Goal: Transaction & Acquisition: Download file/media

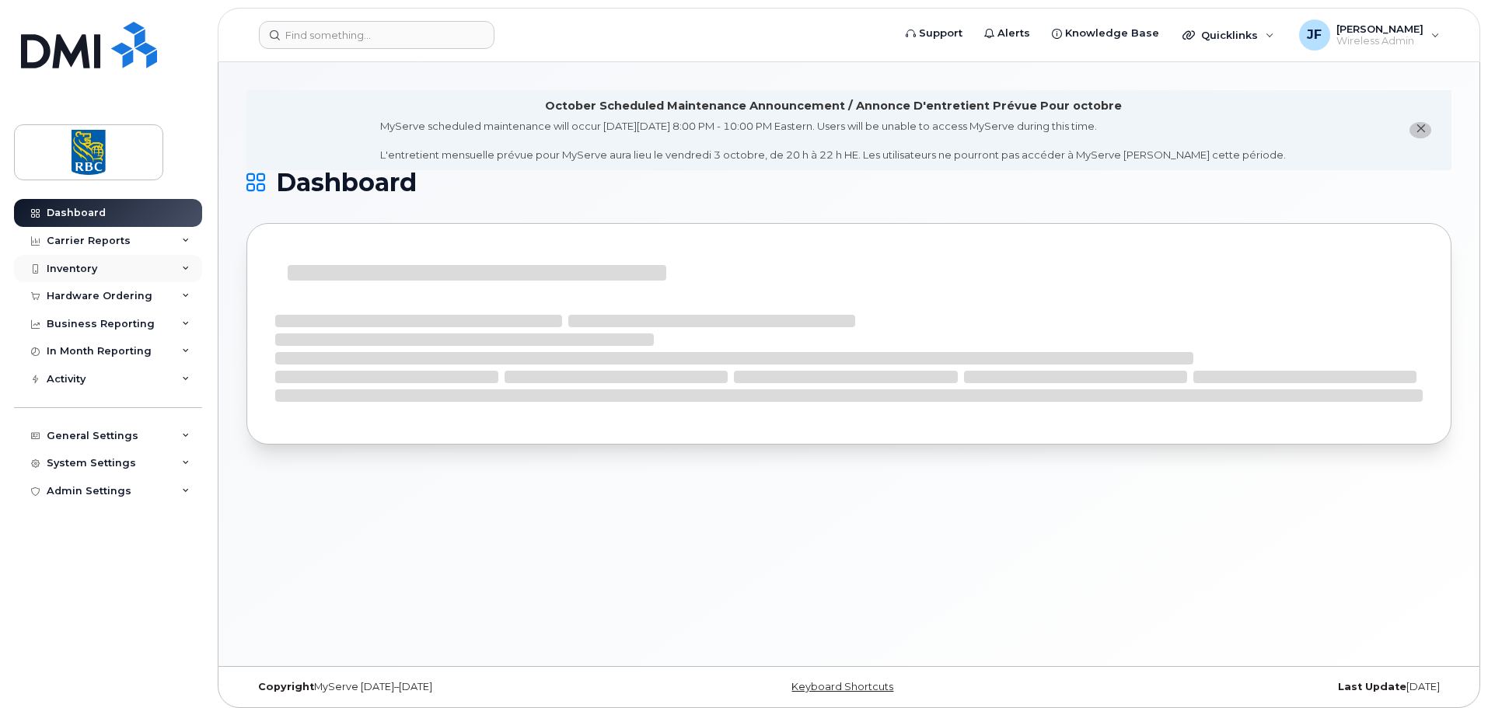
click at [72, 267] on div "Inventory" at bounding box center [72, 269] width 51 height 12
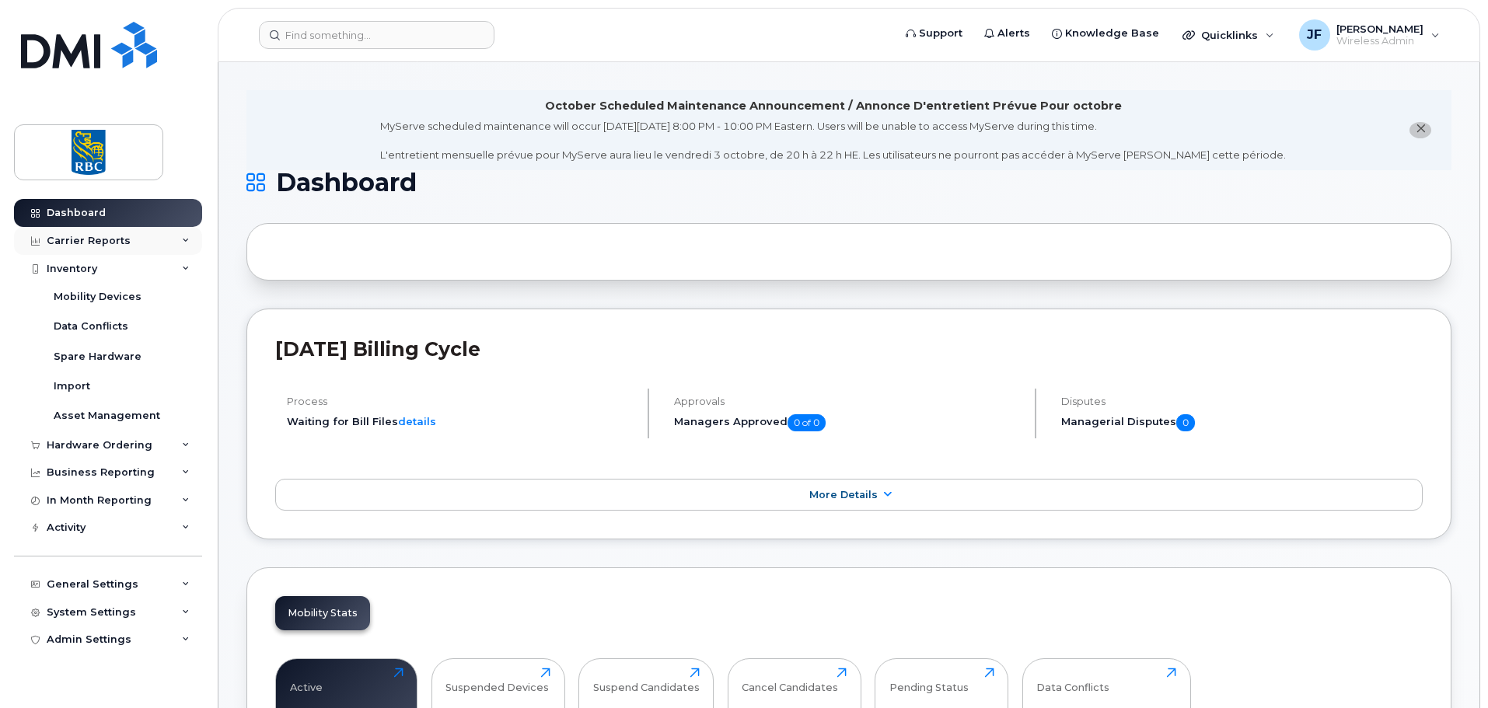
click at [97, 241] on div "Carrier Reports" at bounding box center [89, 241] width 84 height 12
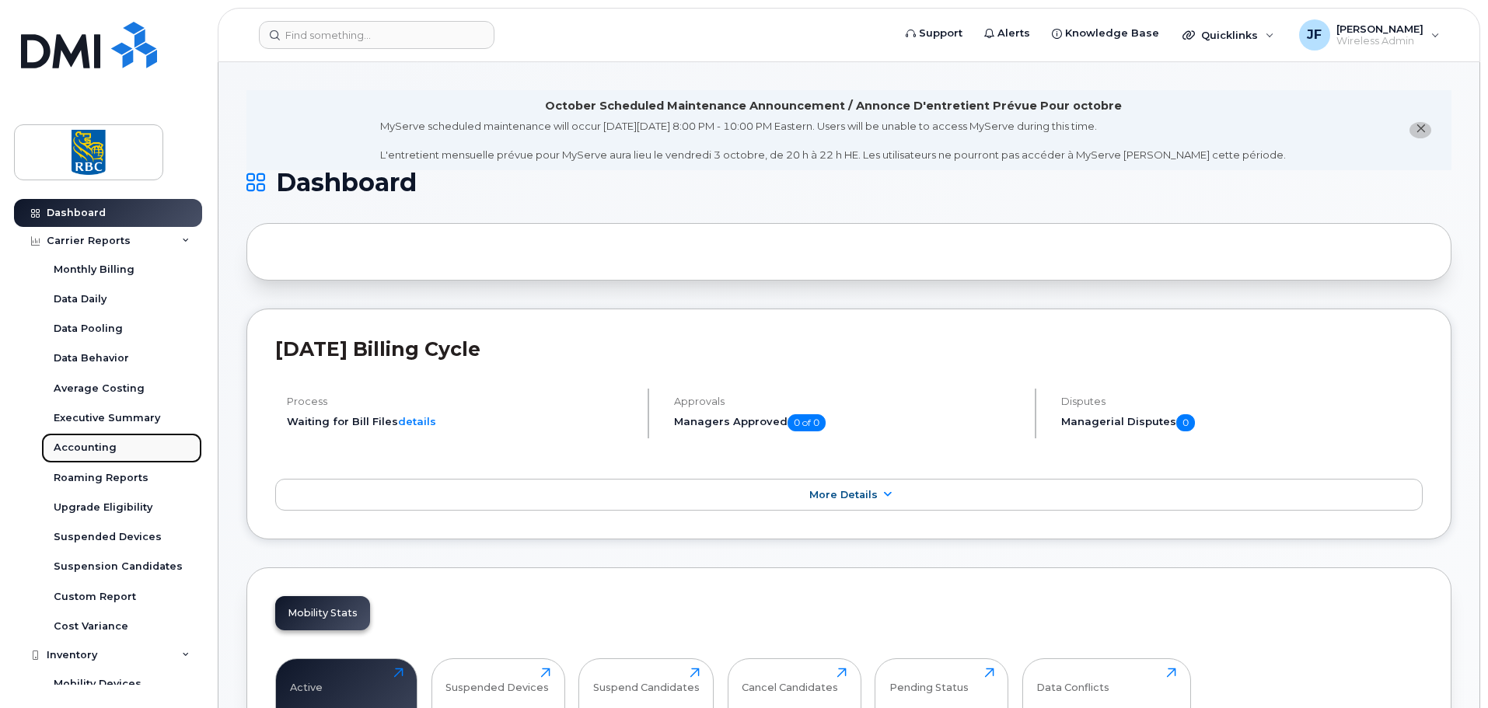
click at [93, 441] on div "Accounting" at bounding box center [85, 448] width 63 height 14
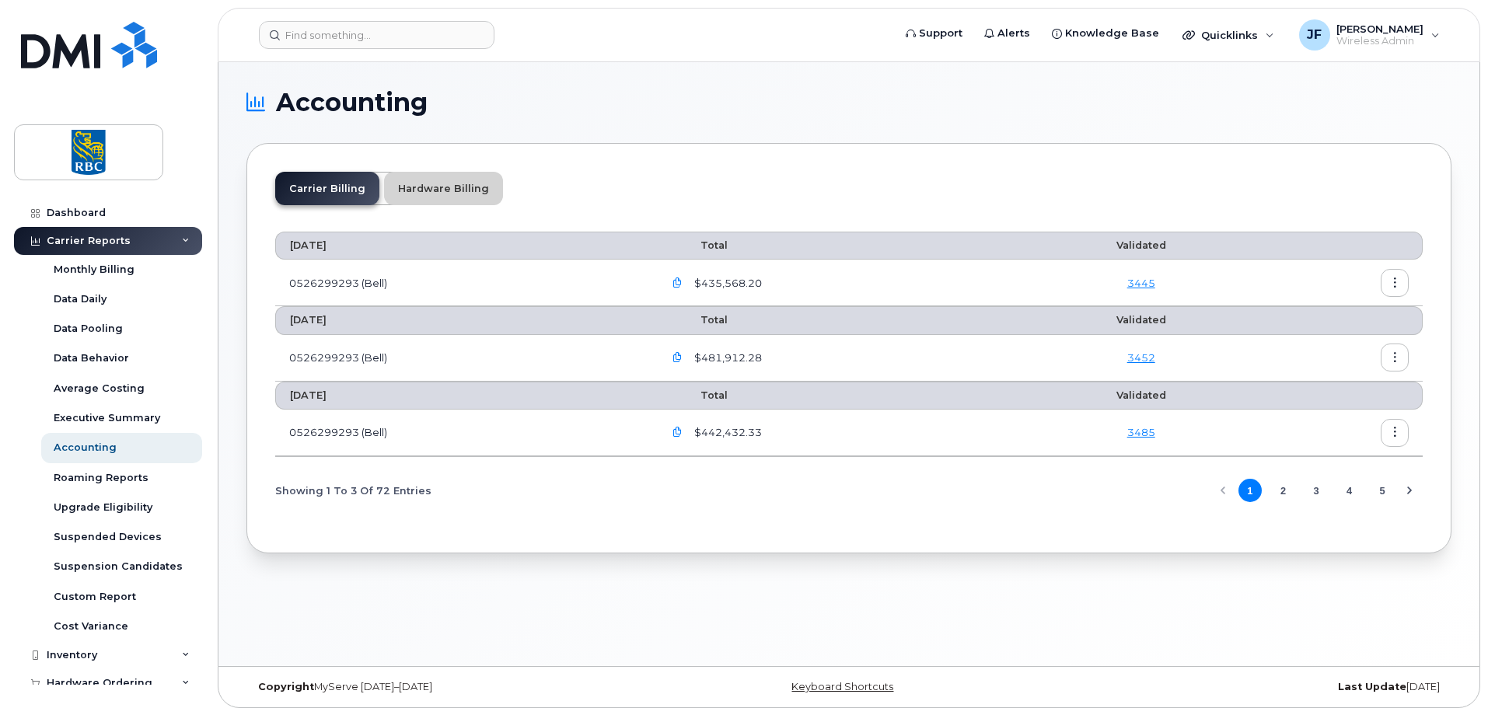
drag, startPoint x: 411, startPoint y: 187, endPoint x: 449, endPoint y: 238, distance: 63.3
click at [413, 189] on link "Hardware Billing" at bounding box center [443, 188] width 119 height 33
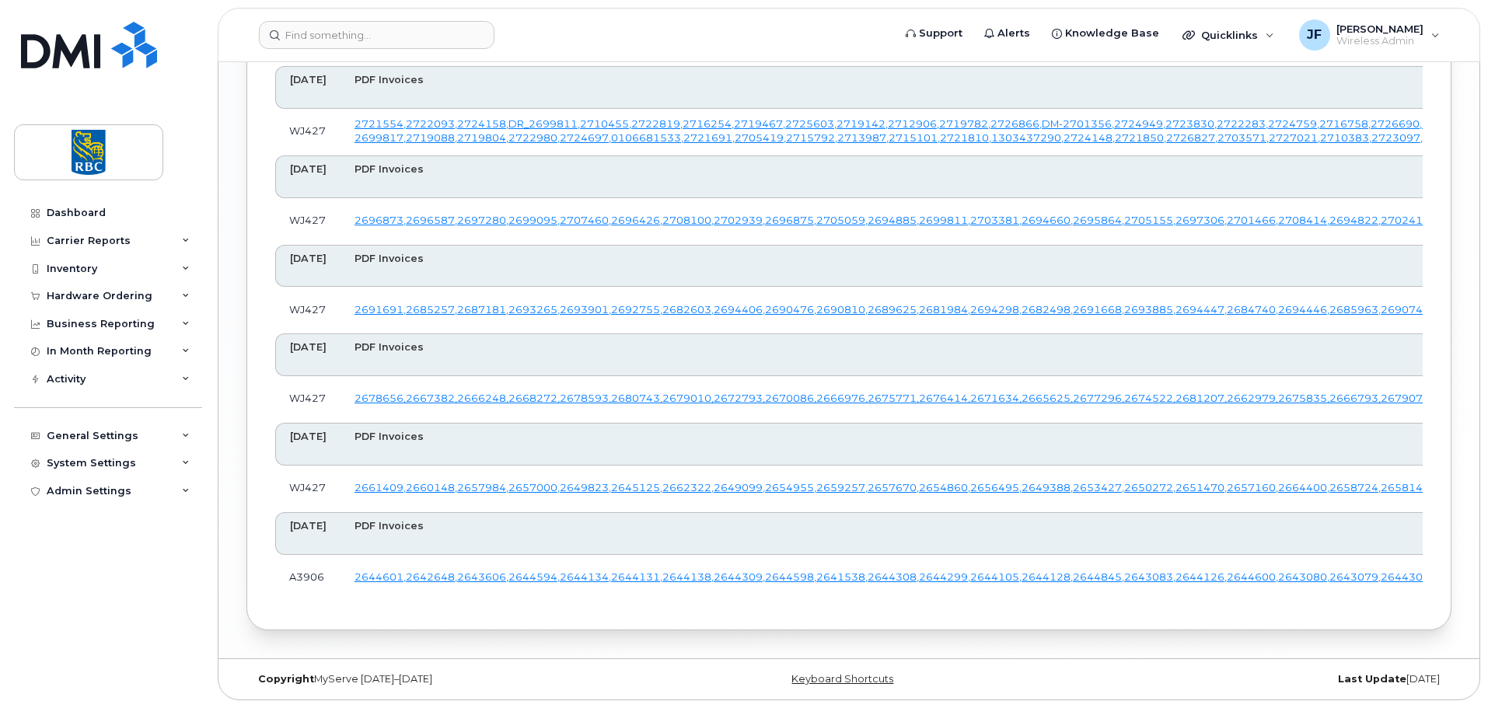
scroll to position [6514, 0]
